Goal: Task Accomplishment & Management: Manage account settings

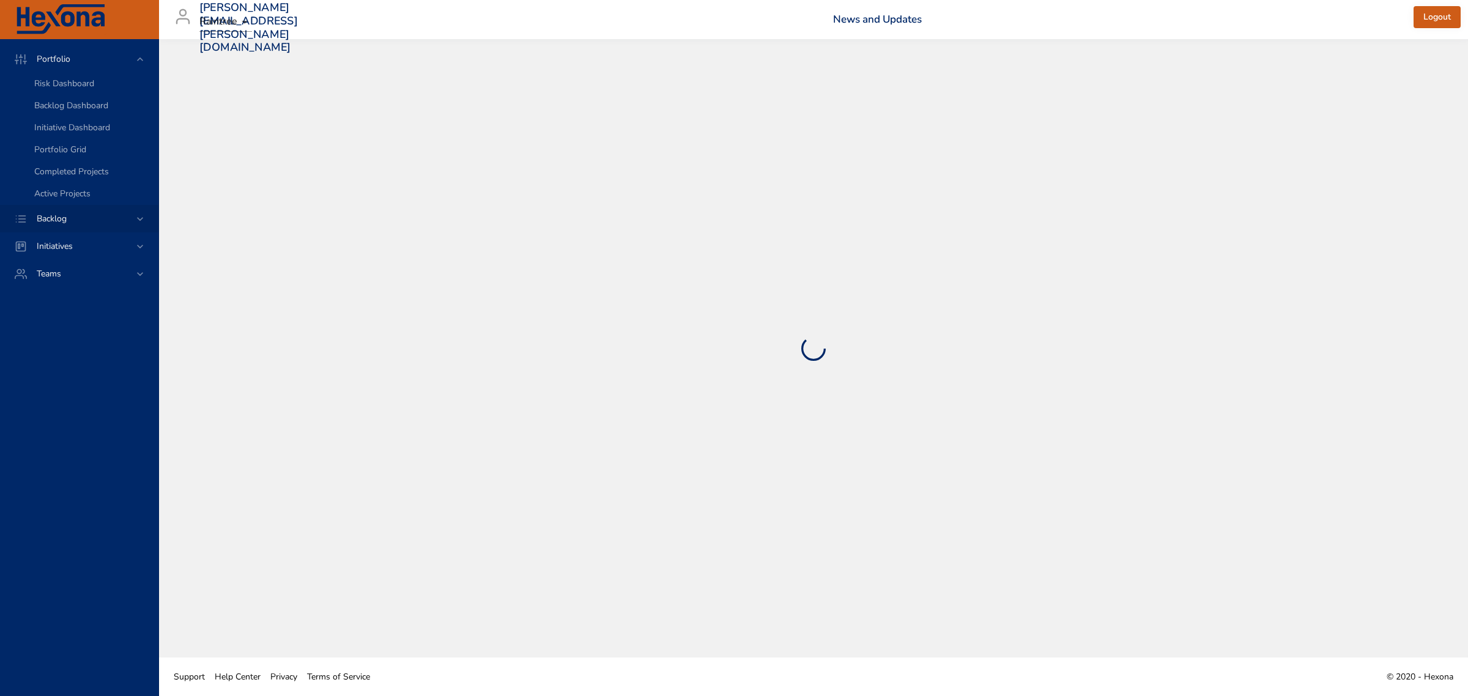
click at [133, 216] on div "Backlog" at bounding box center [80, 218] width 107 height 13
click at [75, 107] on span "Backlog Details" at bounding box center [63, 111] width 59 height 12
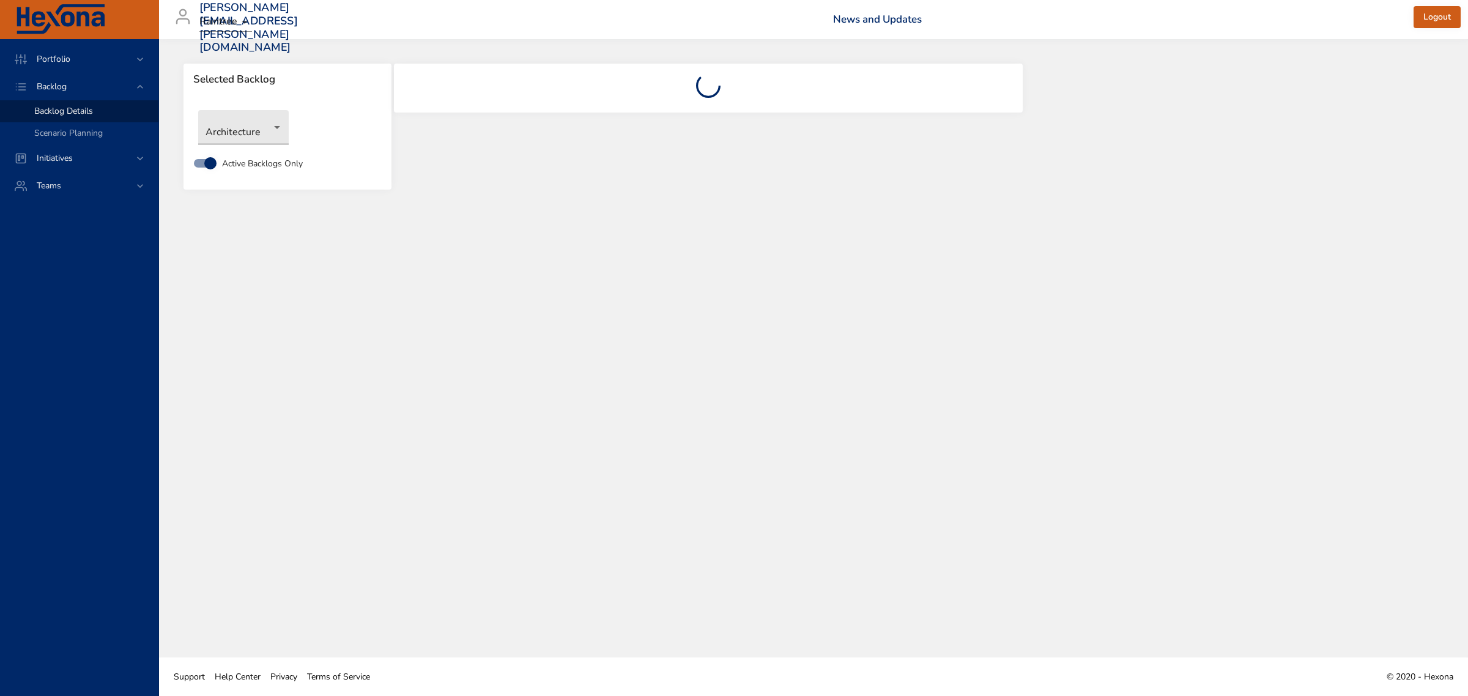
click at [273, 129] on body "Portfolio Backlog Backlog Details Scenario Planning Initiatives Teams [PERSON_N…" at bounding box center [734, 348] width 1468 height 696
click at [249, 374] on li "Revenue Cycle" at bounding box center [260, 370] width 125 height 20
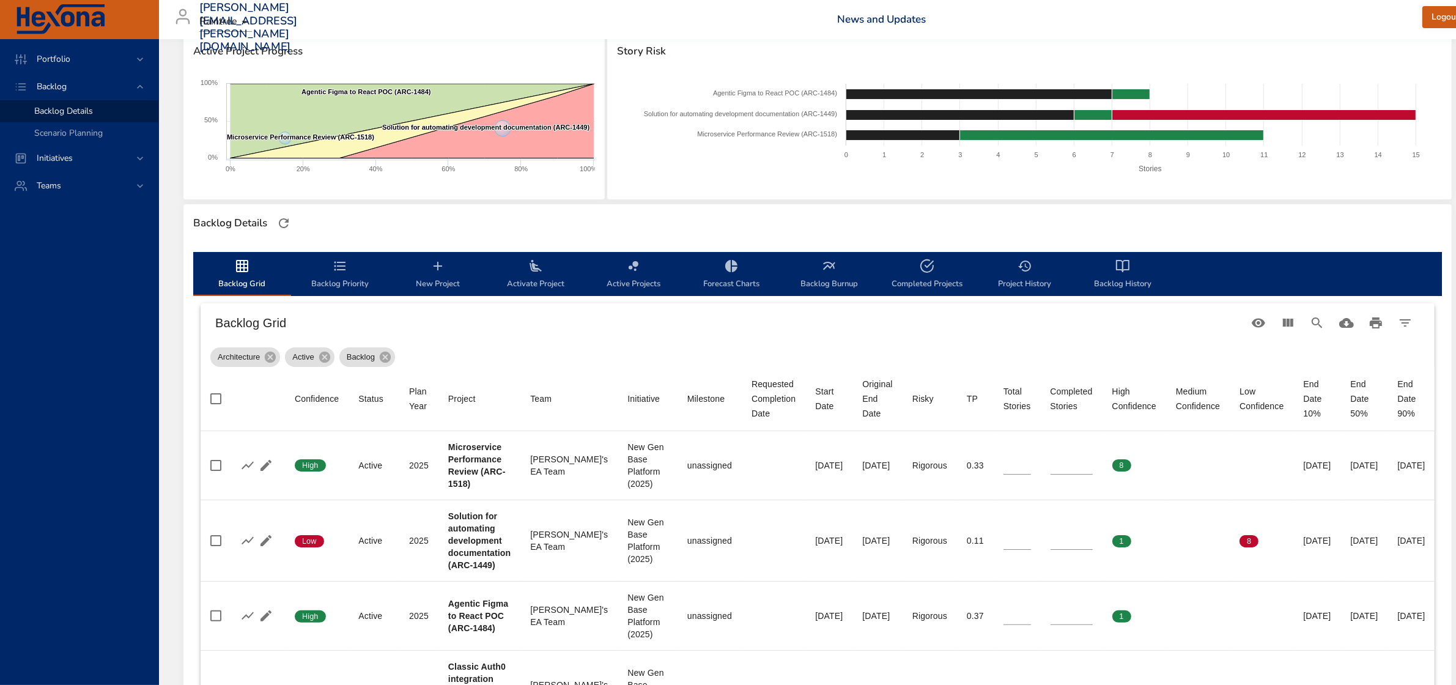
scroll to position [229, 0]
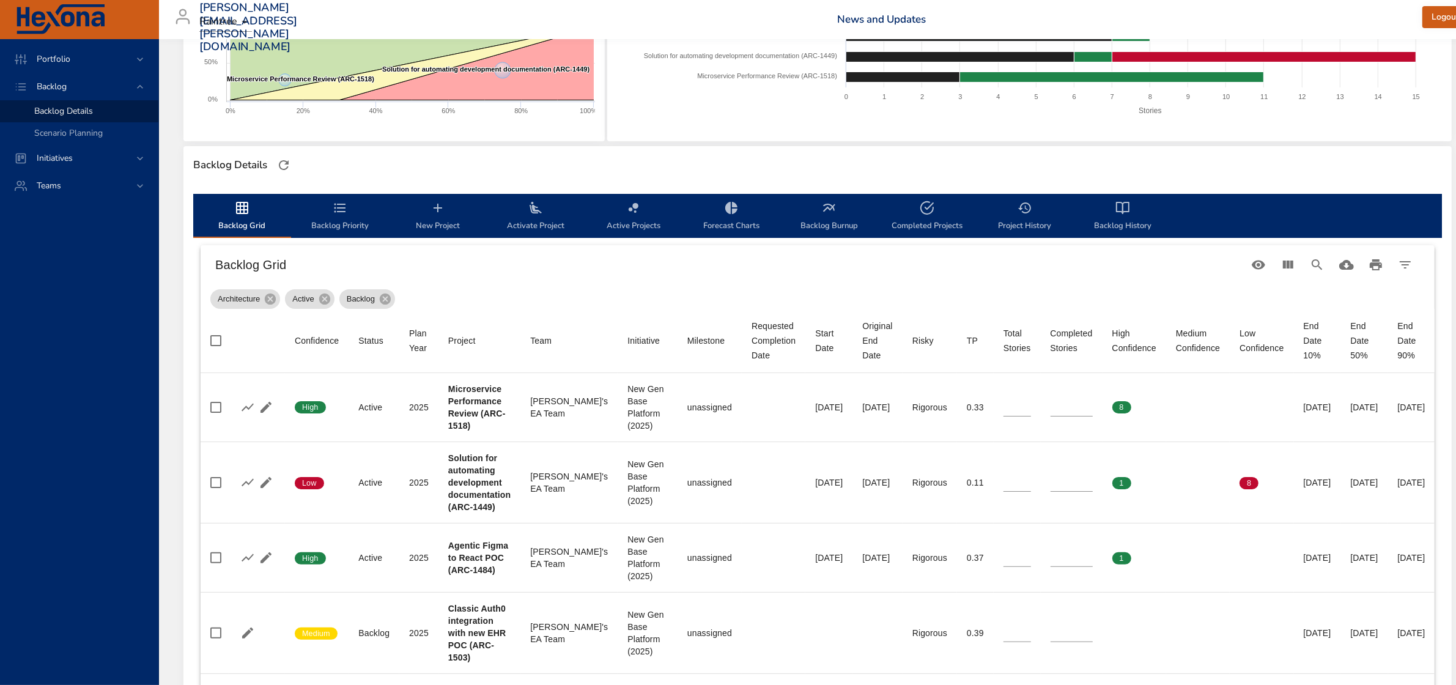
type input "*"
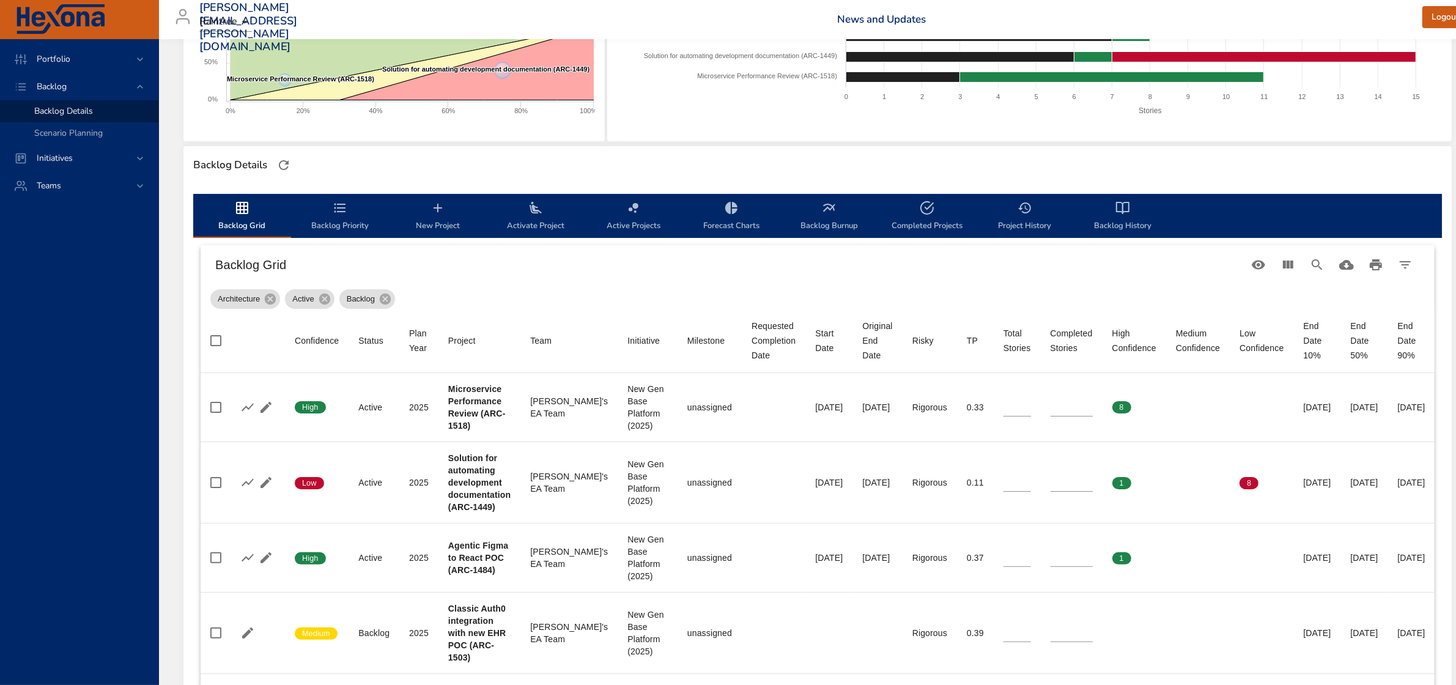
type input "*"
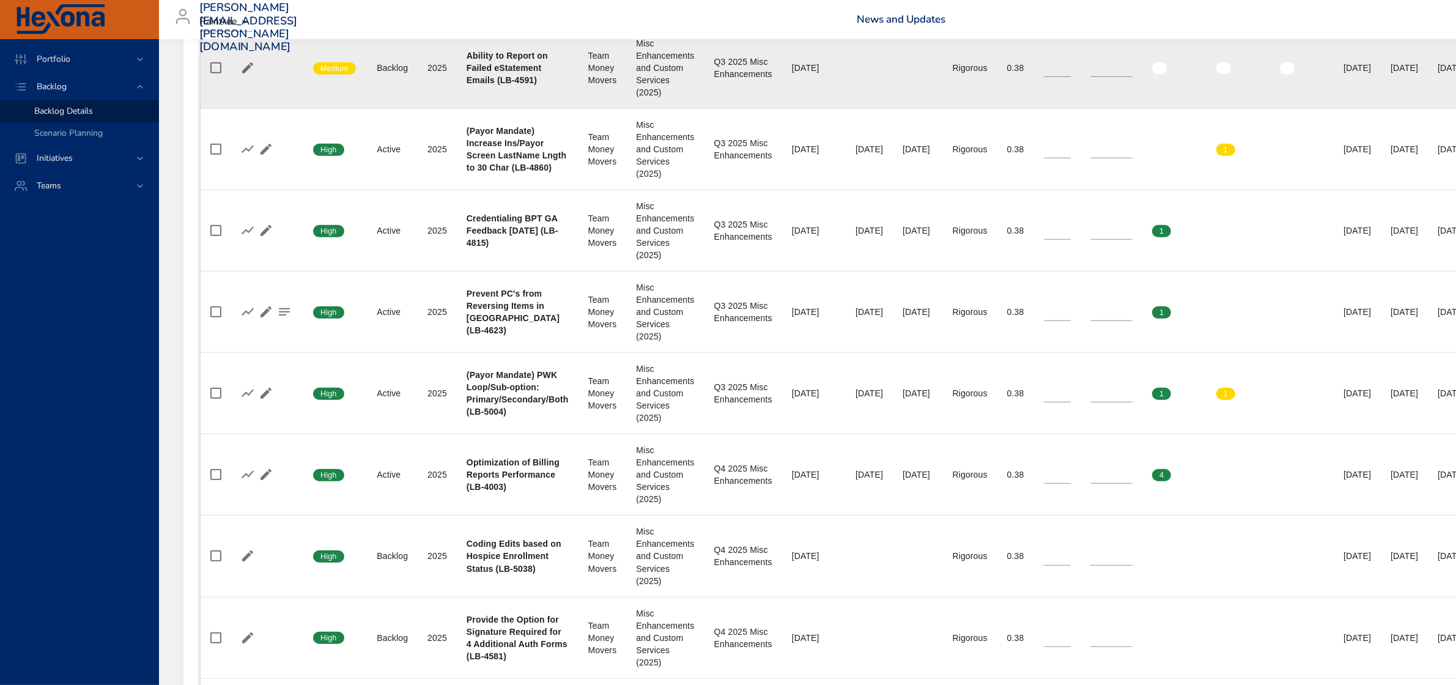
scroll to position [764, 0]
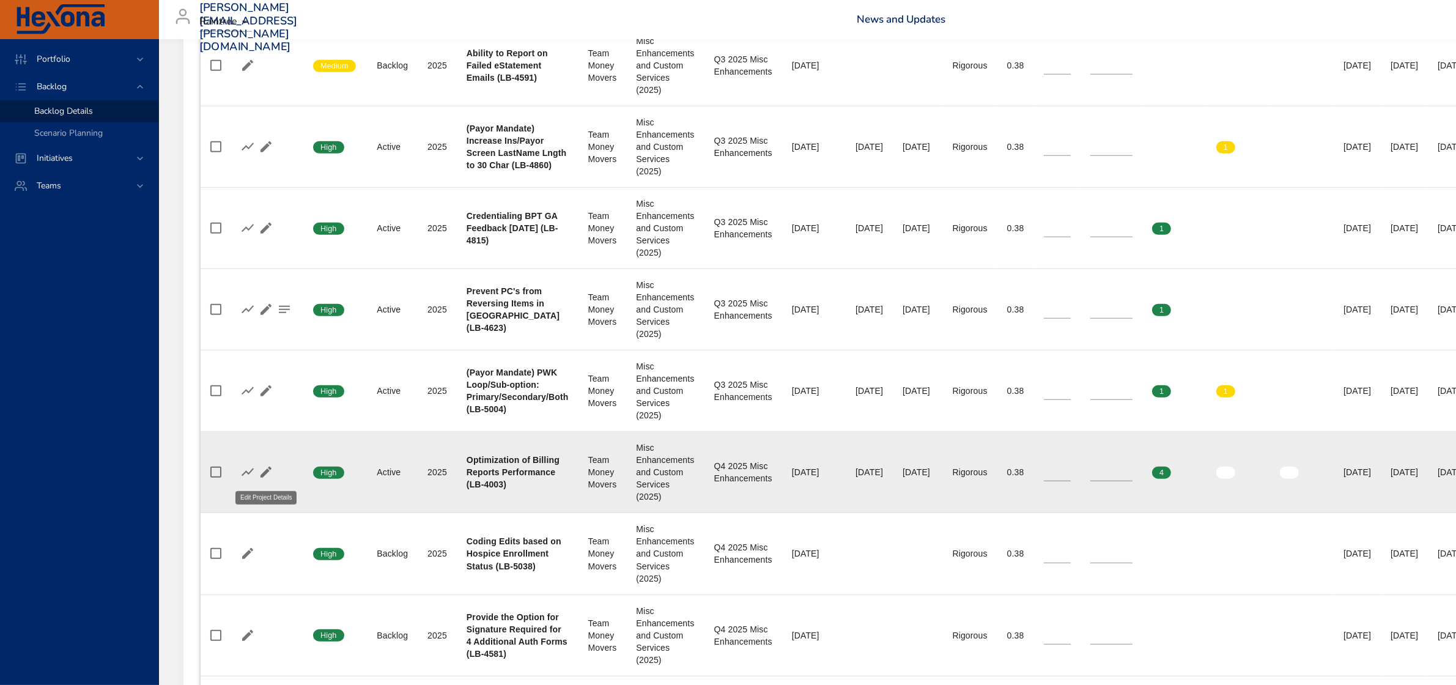
click at [264, 477] on icon "button" at bounding box center [266, 472] width 15 height 15
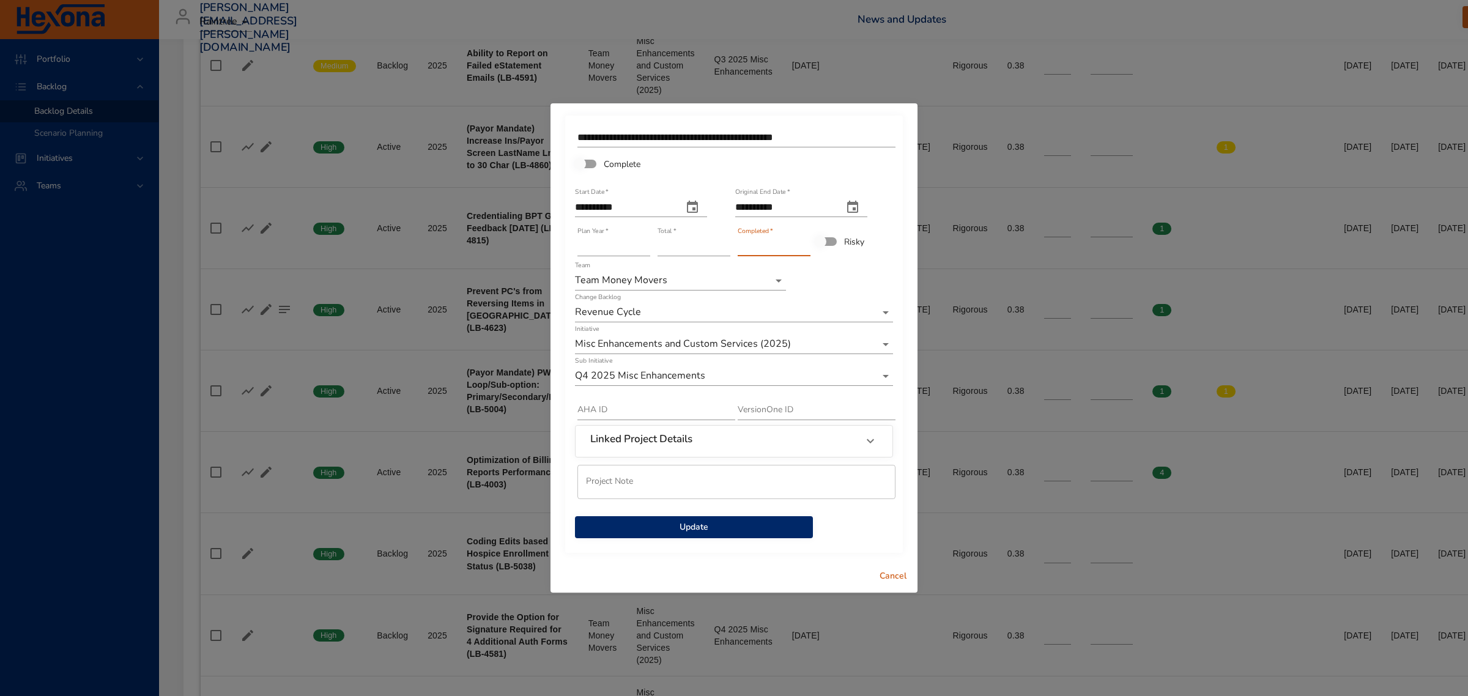
type input "*"
click at [804, 242] on input "*" at bounding box center [773, 247] width 73 height 20
click at [704, 527] on span "Update" at bounding box center [694, 527] width 218 height 15
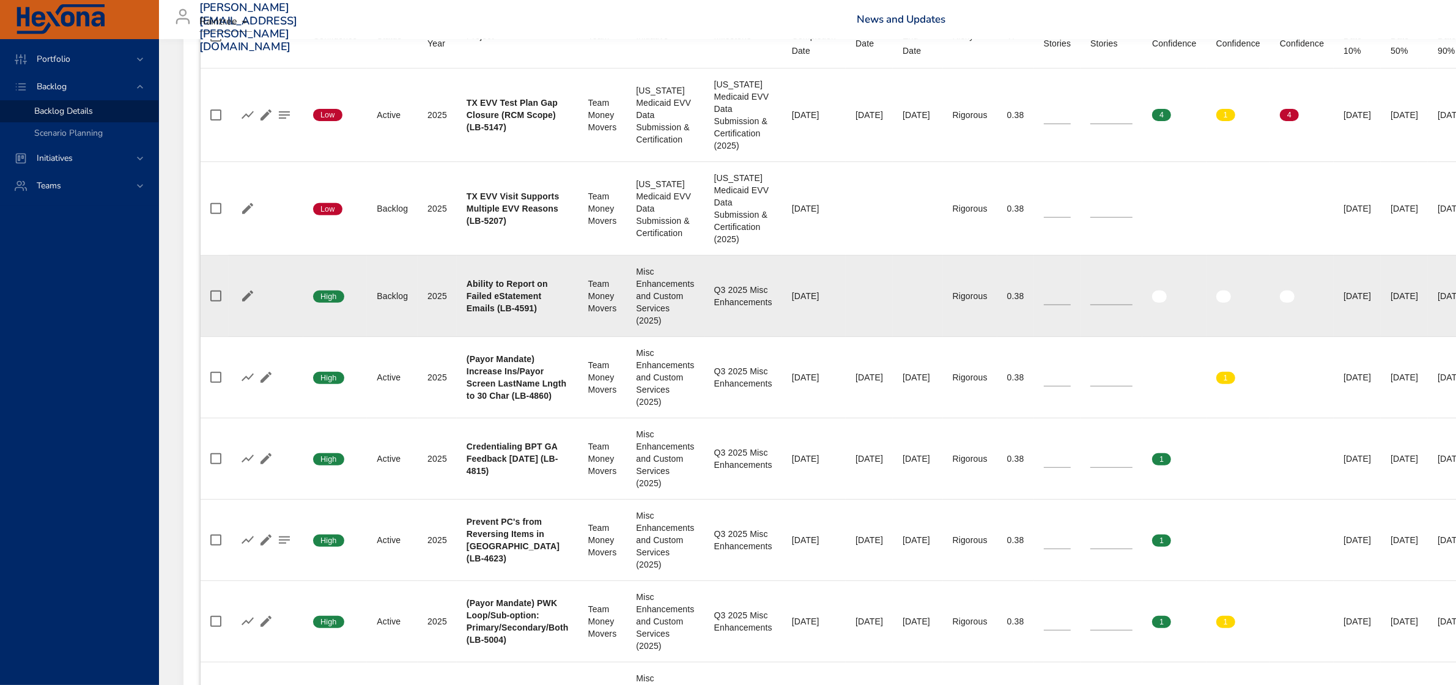
scroll to position [535, 0]
